Goal: Transaction & Acquisition: Purchase product/service

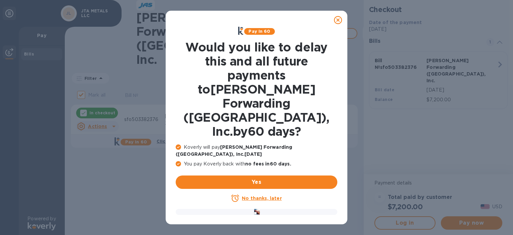
click at [338, 19] on icon at bounding box center [338, 20] width 8 height 8
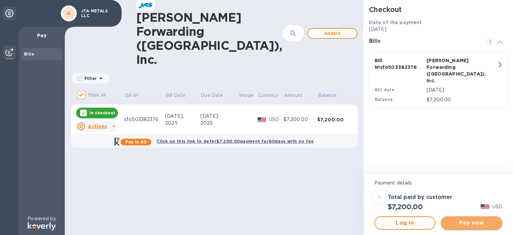
click at [466, 222] on span "Pay now" at bounding box center [471, 223] width 51 height 8
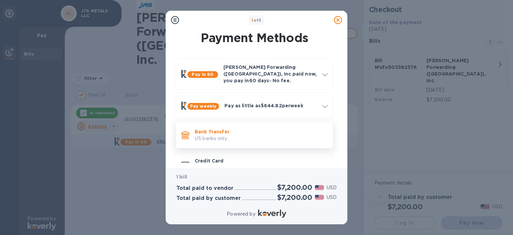
click at [273, 128] on p "Bank Transfer" at bounding box center [261, 131] width 133 height 7
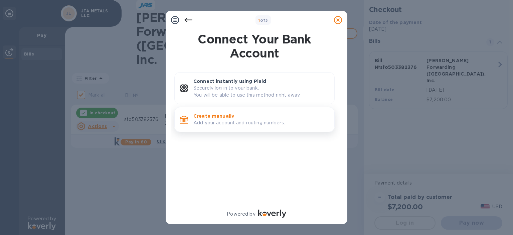
click at [256, 118] on p "Create manually" at bounding box center [261, 116] width 136 height 7
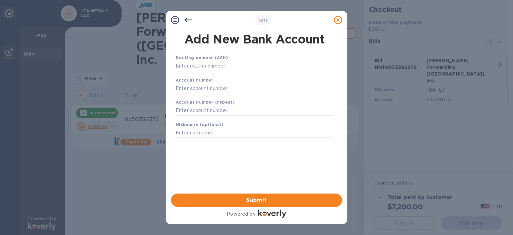
click at [216, 68] on input "text" at bounding box center [255, 66] width 158 height 10
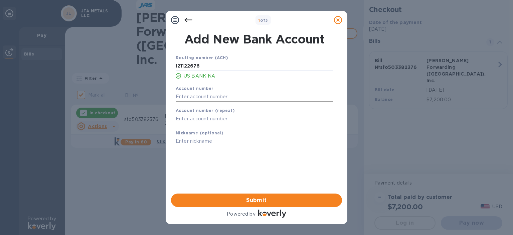
type input "121122676"
click at [199, 96] on input "text" at bounding box center [255, 96] width 158 height 10
type input "157536555822"
click at [187, 113] on b "Account number (repeat)" at bounding box center [205, 110] width 59 height 5
click at [188, 116] on input "text" at bounding box center [255, 119] width 158 height 10
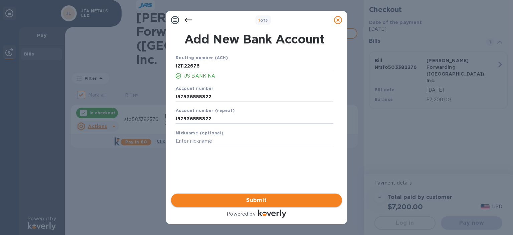
type input "157536555822"
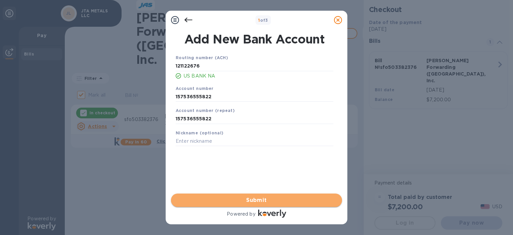
click at [257, 198] on span "Submit" at bounding box center [256, 200] width 160 height 8
